Goal: Navigation & Orientation: Find specific page/section

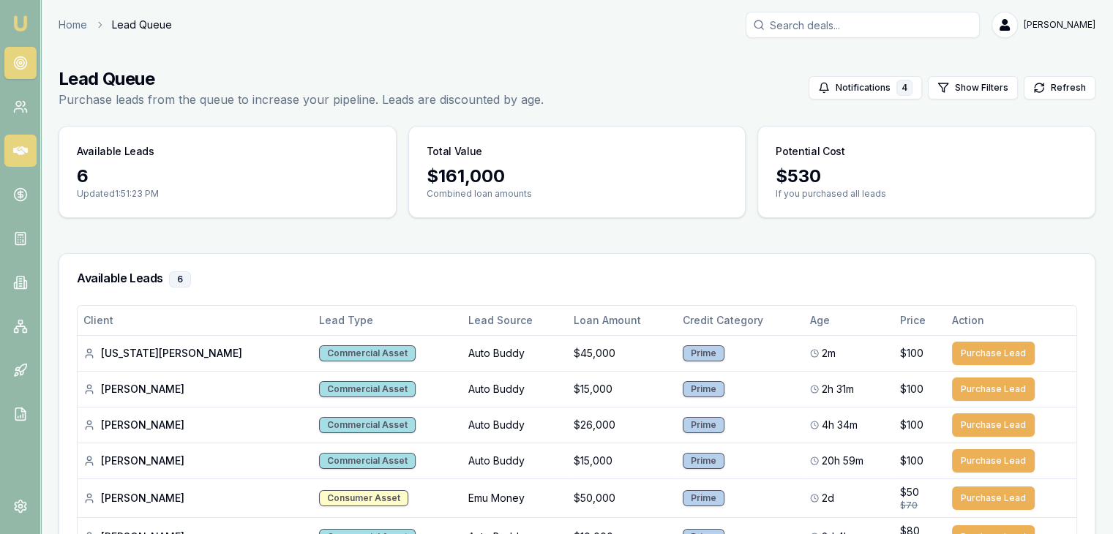
click at [23, 147] on icon at bounding box center [20, 150] width 15 height 15
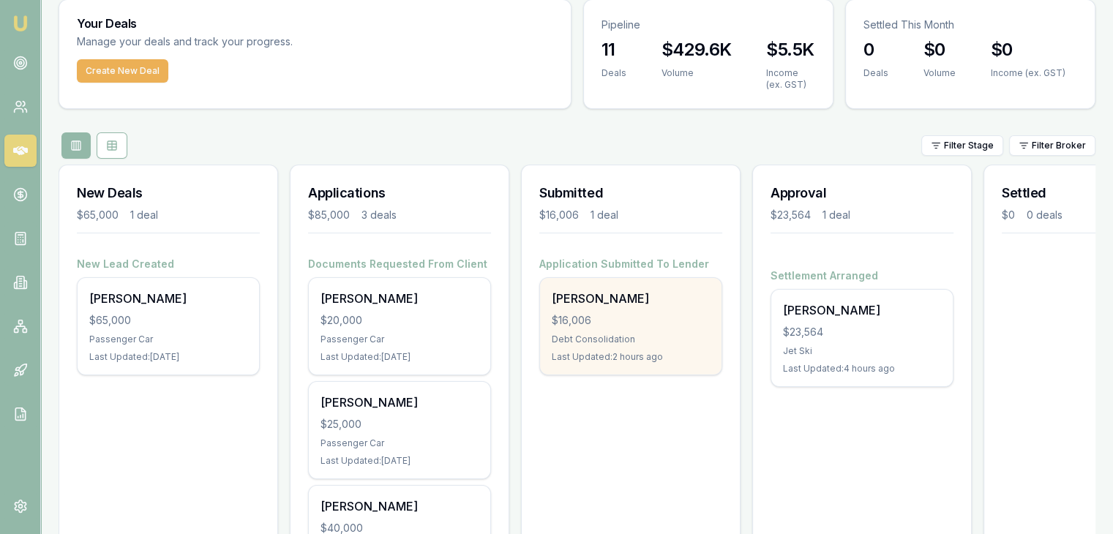
scroll to position [146, 0]
